Goal: Information Seeking & Learning: Compare options

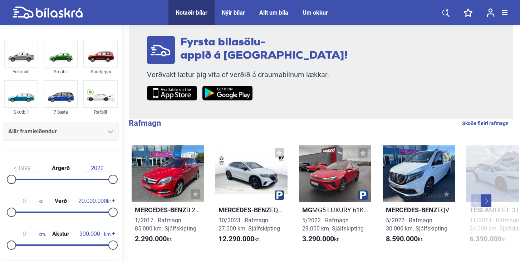
scroll to position [90, 0]
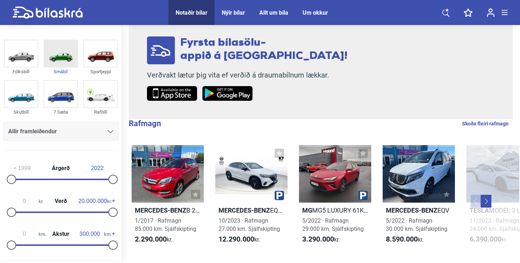
click at [59, 53] on img at bounding box center [60, 53] width 33 height 26
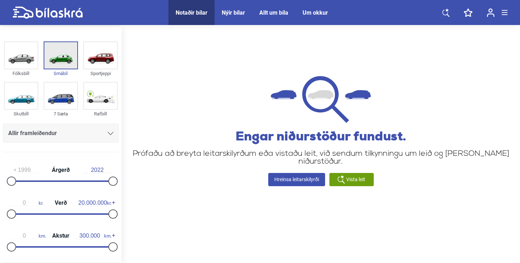
click at [61, 55] on img at bounding box center [60, 55] width 33 height 26
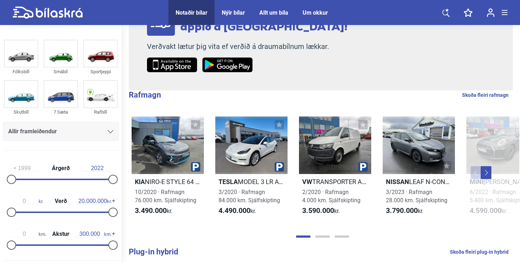
scroll to position [120, 0]
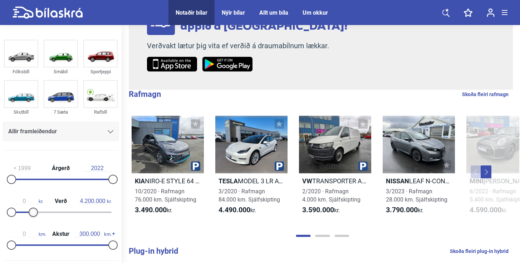
type input "4.100.000"
drag, startPoint x: 112, startPoint y: 212, endPoint x: 33, endPoint y: 221, distance: 79.2
click at [33, 221] on div "0 kr. Verð 4.100.000 kr." at bounding box center [61, 205] width 116 height 33
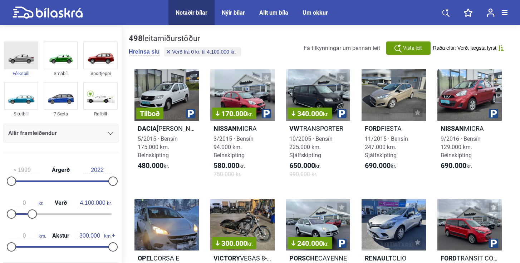
click at [26, 61] on img at bounding box center [21, 55] width 33 height 26
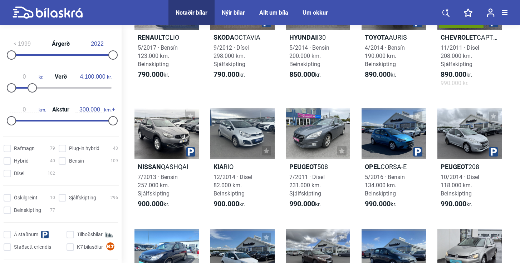
scroll to position [131, 0]
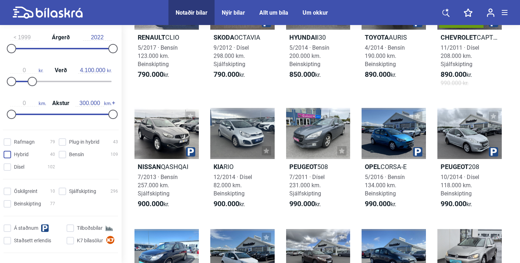
click at [6, 155] on input "Hybrid 40" at bounding box center [30, 155] width 51 height 8
checkbox input "true"
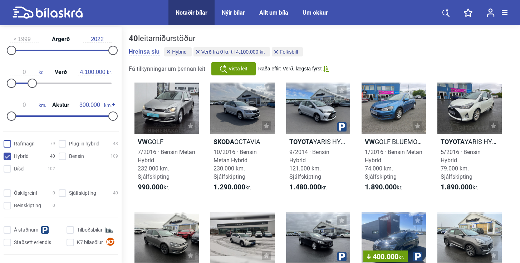
click at [6, 143] on input "Rafmagn 79" at bounding box center [30, 144] width 51 height 8
checkbox input "true"
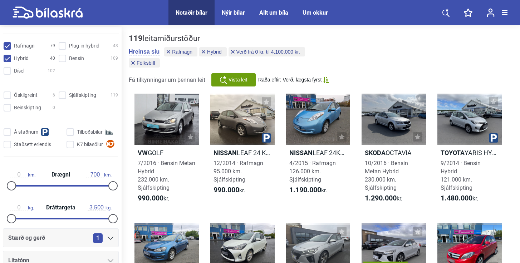
scroll to position [232, 0]
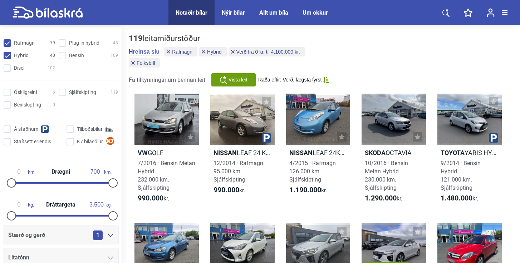
click at [8, 56] on input "Hybrid 40" at bounding box center [30, 56] width 51 height 8
checkbox input "false"
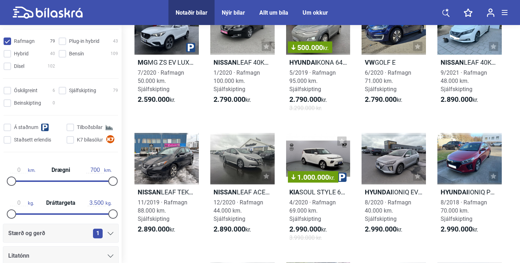
scroll to position [339, 0]
